Goal: Information Seeking & Learning: Learn about a topic

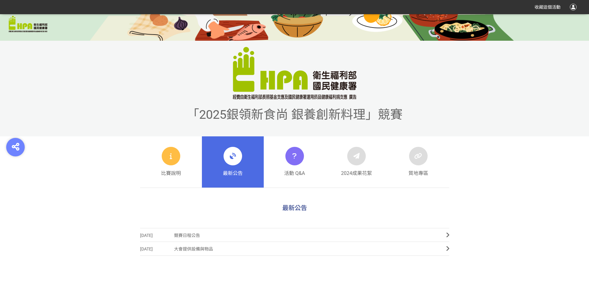
click at [208, 238] on span "競賽日程公告" at bounding box center [305, 236] width 263 height 14
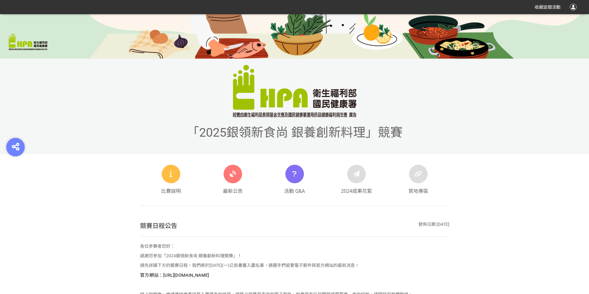
scroll to position [155, 0]
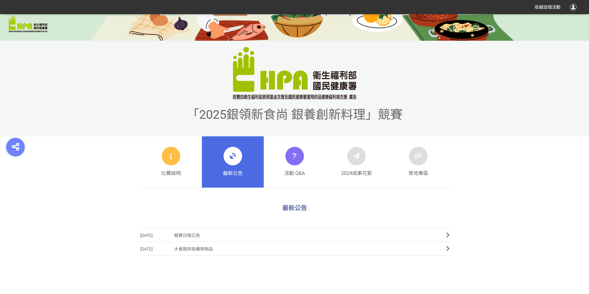
scroll to position [235, 0]
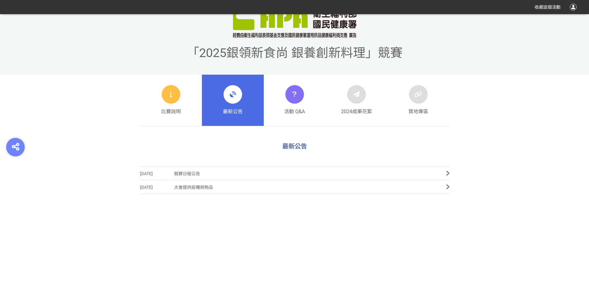
click at [446, 171] on icon at bounding box center [447, 174] width 3 height 6
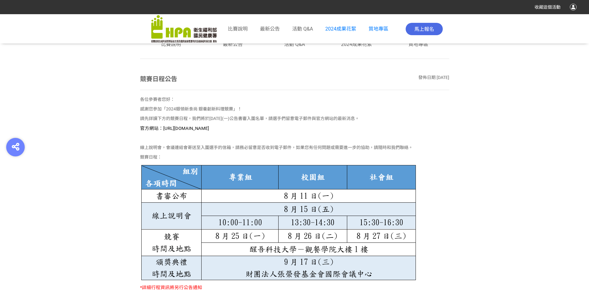
scroll to position [185, 0]
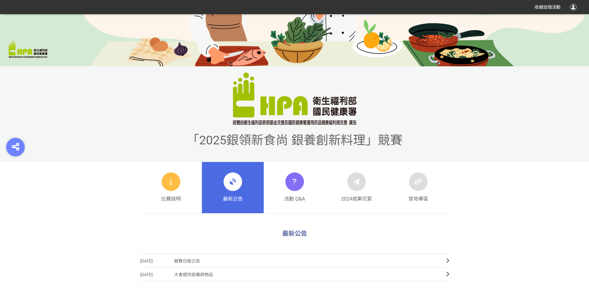
scroll to position [142, 0]
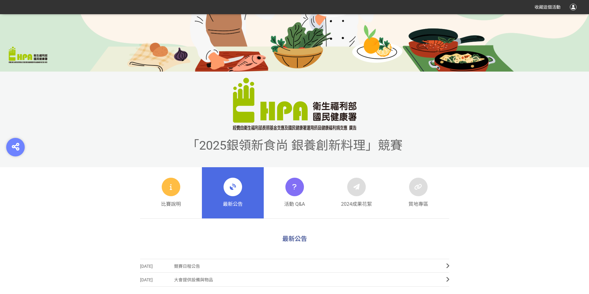
click at [178, 191] on div at bounding box center [171, 187] width 19 height 19
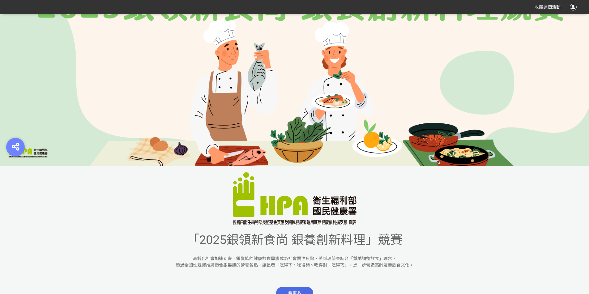
scroll to position [124, 0]
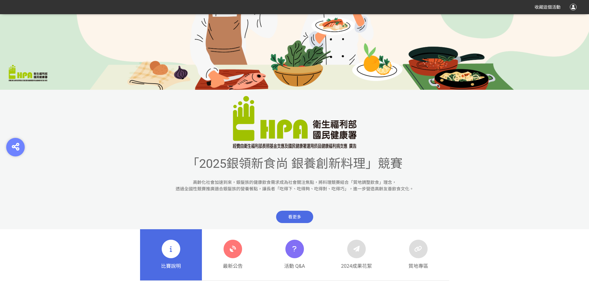
click at [282, 216] on span "看更多" at bounding box center [294, 217] width 37 height 12
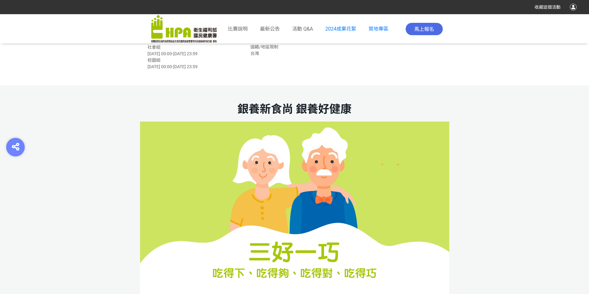
scroll to position [313, 0]
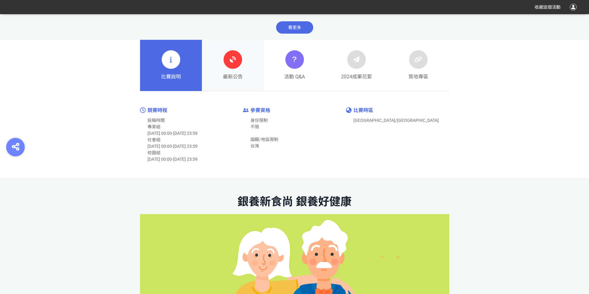
click at [221, 69] on link "最新公告" at bounding box center [233, 65] width 62 height 51
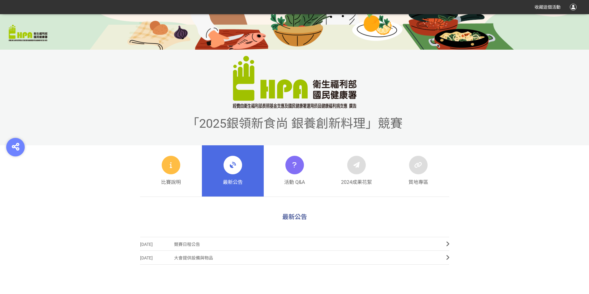
scroll to position [216, 0]
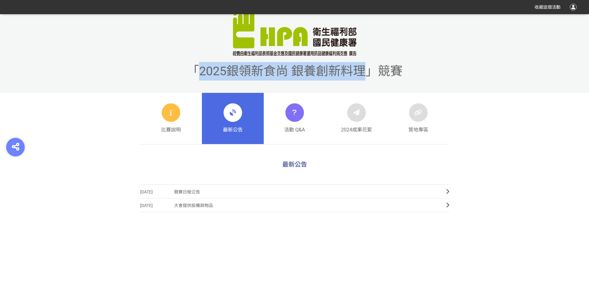
drag, startPoint x: 197, startPoint y: 86, endPoint x: 361, endPoint y: 60, distance: 165.4
click at [361, 60] on div "「2025銀領新食尚 銀養創新料理」競賽" at bounding box center [294, 45] width 589 height 96
copy span "2025銀領新食尚 銀養創新料理"
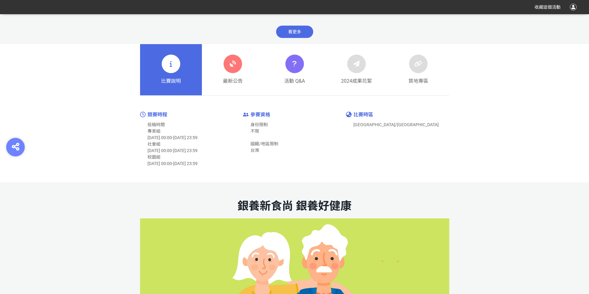
click at [217, 74] on link "最新公告" at bounding box center [233, 69] width 62 height 51
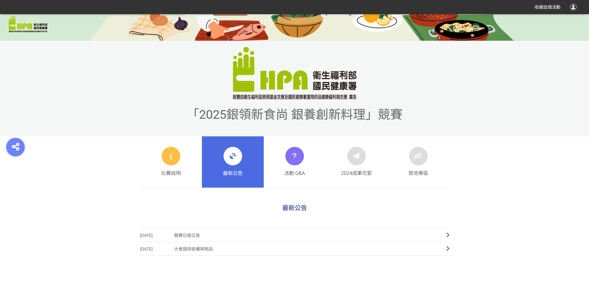
scroll to position [216, 0]
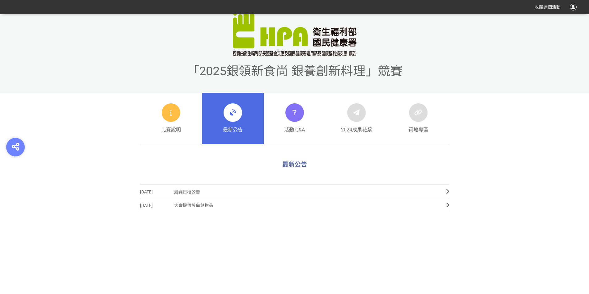
click at [571, 9] on div at bounding box center [572, 7] width 7 height 7
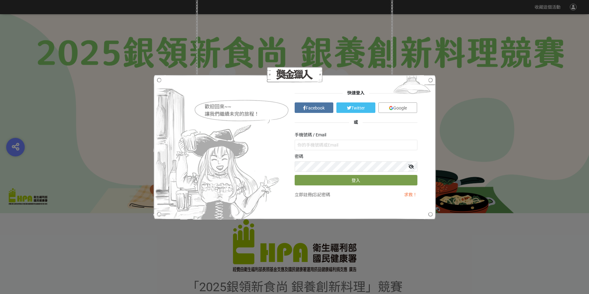
click at [431, 79] on img at bounding box center [412, 86] width 48 height 23
click at [454, 70] on div "歡迎回來~~ 讓我們繼續未完的旅程！ 快速登入 Facebook Twitter Google 或 手機號碼 / Email 密碼 登入 立即註冊 | 忘記密…" at bounding box center [294, 147] width 589 height 294
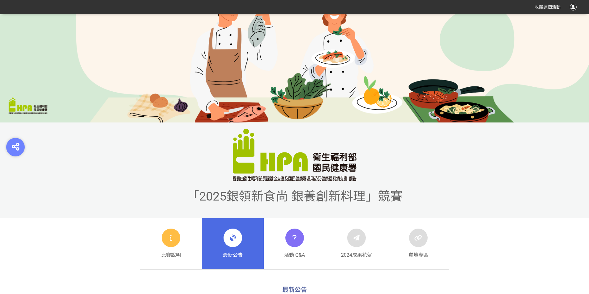
scroll to position [216, 0]
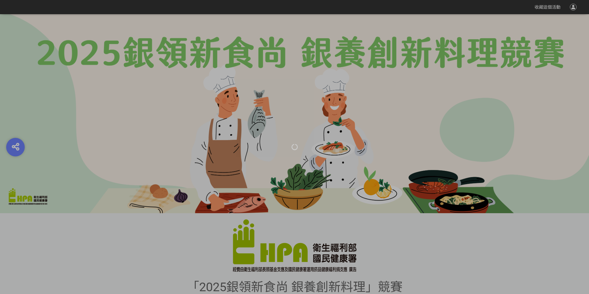
scroll to position [216, 0]
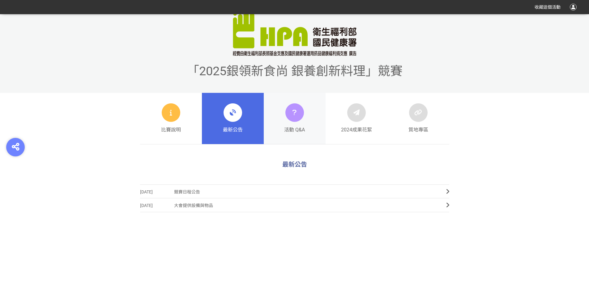
click at [292, 111] on icon at bounding box center [294, 112] width 9 height 11
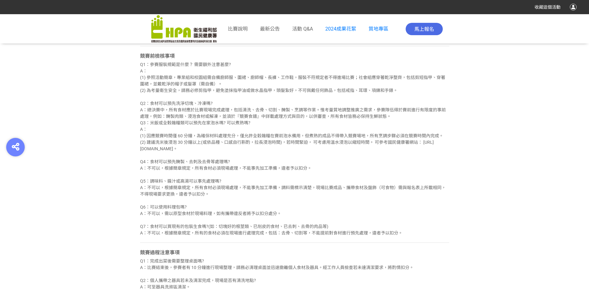
scroll to position [464, 0]
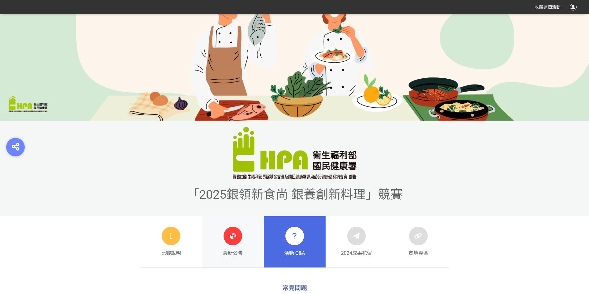
click at [232, 245] on div at bounding box center [232, 236] width 19 height 19
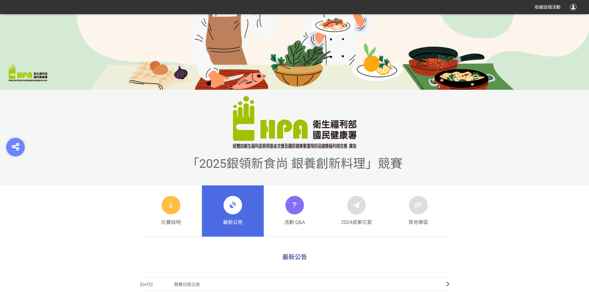
scroll to position [247, 0]
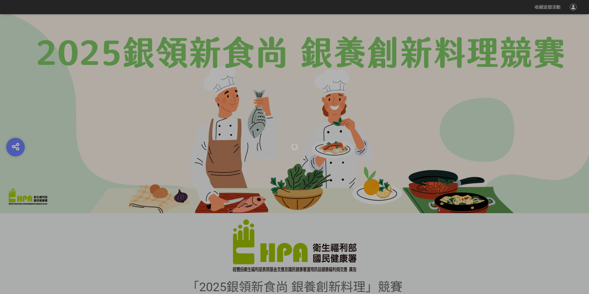
scroll to position [247, 0]
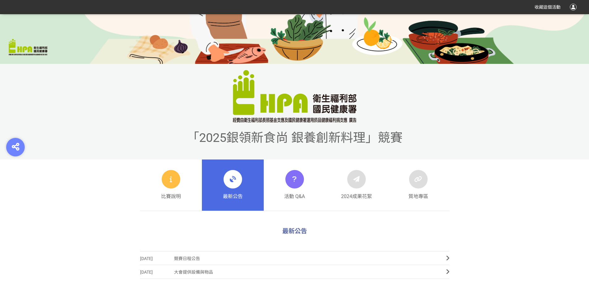
scroll to position [185, 0]
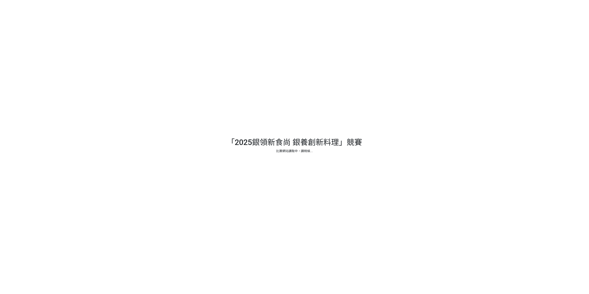
scroll to position [185, 0]
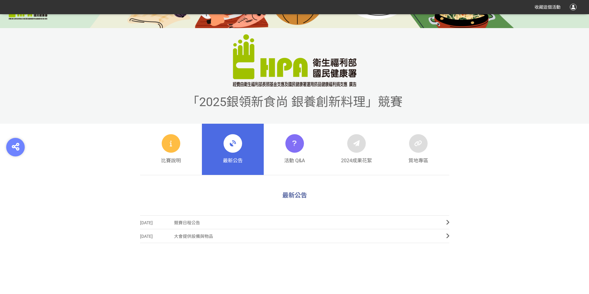
click at [200, 226] on span "競賽日程公告" at bounding box center [305, 223] width 263 height 14
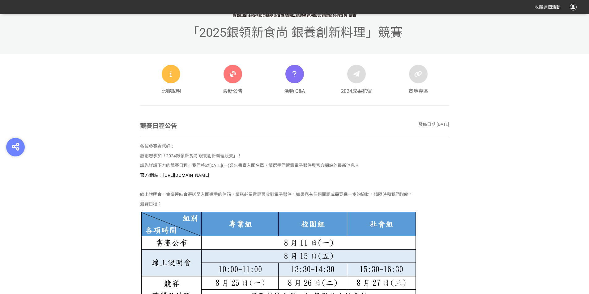
scroll to position [309, 0]
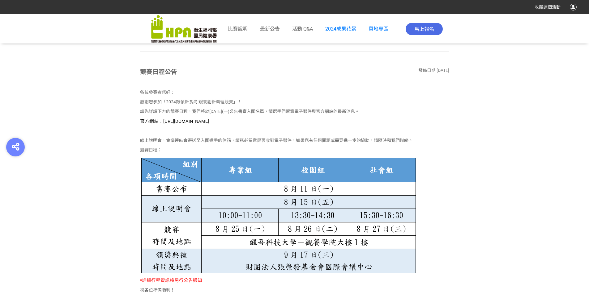
click at [509, 218] on section "競賽日程公告 發佈日期 [DATE] 各位參賽者您好： 感謝您參加「2024銀領新食尚 銀養創新料理競賽」！ 請先詳讀下方的競賽日程，我們將於[DATE](一…" at bounding box center [294, 209] width 589 height 285
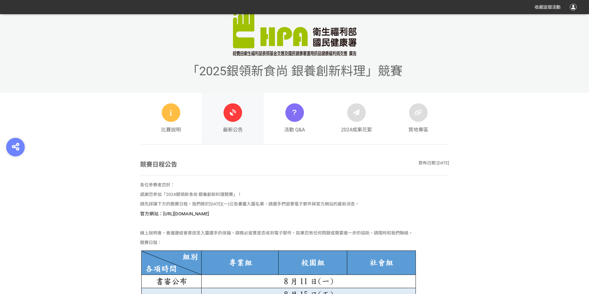
click at [218, 111] on link "最新公告" at bounding box center [233, 118] width 62 height 51
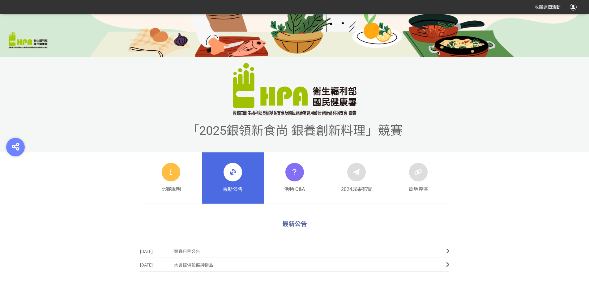
scroll to position [216, 0]
